Goal: Browse casually: Explore the website without a specific task or goal

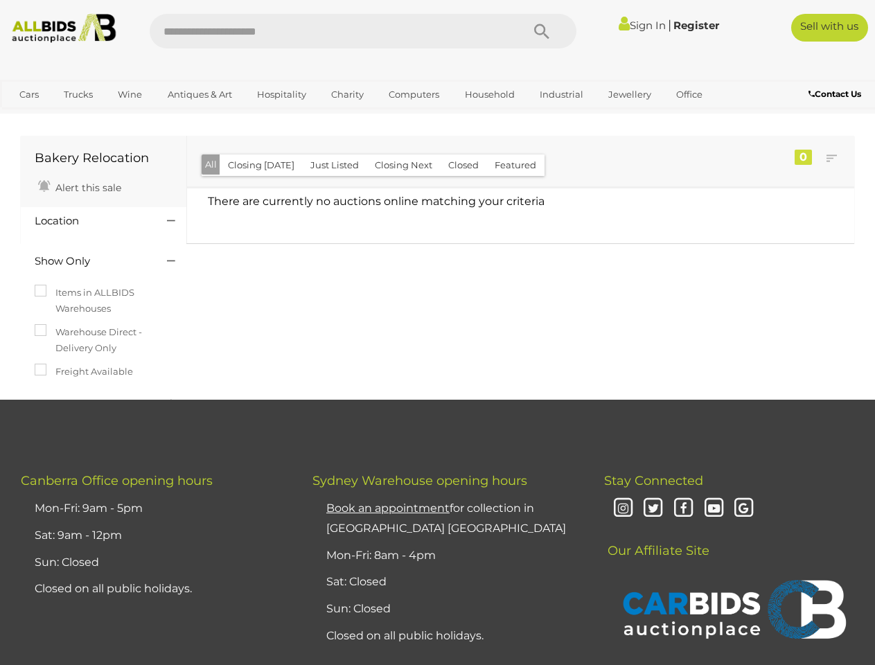
click at [437, 333] on div "Bakery Relocation Alert this sale Location" at bounding box center [437, 266] width 854 height 265
click at [542, 31] on icon "Search" at bounding box center [541, 31] width 15 height 21
click at [29, 94] on link "Cars" at bounding box center [28, 94] width 37 height 23
click at [78, 94] on link "Trucks" at bounding box center [78, 94] width 47 height 23
click at [130, 94] on link "Wine" at bounding box center [130, 94] width 42 height 23
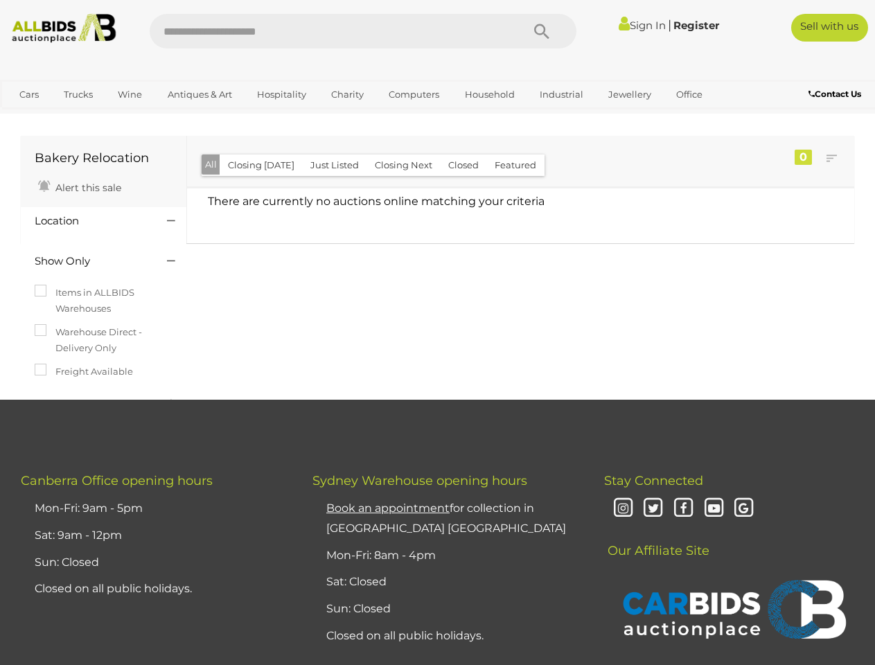
click at [199, 94] on link "Antiques & Art" at bounding box center [200, 94] width 82 height 23
click at [281, 94] on link "Hospitality" at bounding box center [281, 94] width 67 height 23
click at [346, 94] on link "Charity" at bounding box center [347, 94] width 51 height 23
click at [412, 94] on link "Computers" at bounding box center [414, 94] width 69 height 23
click at [488, 94] on link "Household" at bounding box center [490, 94] width 68 height 23
